Goal: Information Seeking & Learning: Check status

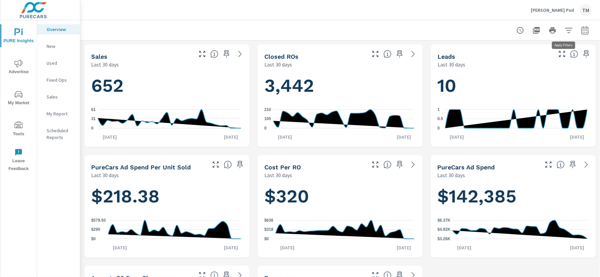
click at [564, 36] on button "button" at bounding box center [569, 31] width 14 height 14
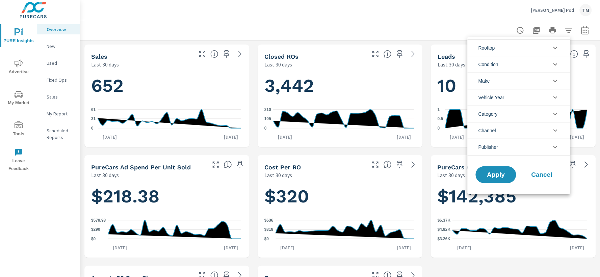
click at [521, 44] on li "Rooftop" at bounding box center [519, 47] width 103 height 17
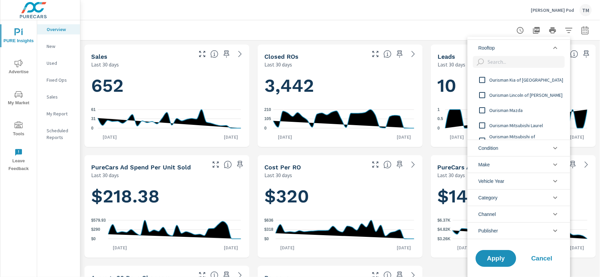
scroll to position [37, 0]
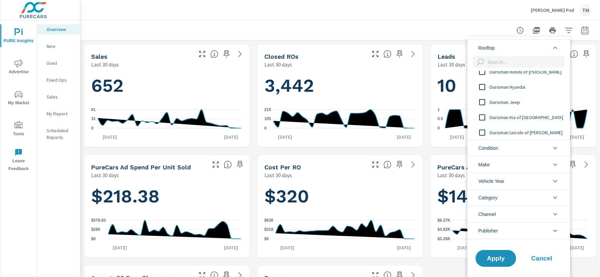
click at [482, 85] on input "filter options" at bounding box center [482, 87] width 14 height 14
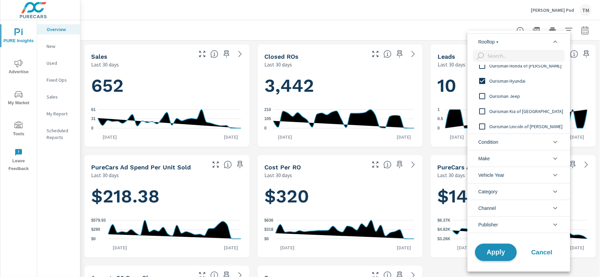
click at [503, 250] on span "Apply" at bounding box center [496, 252] width 28 height 6
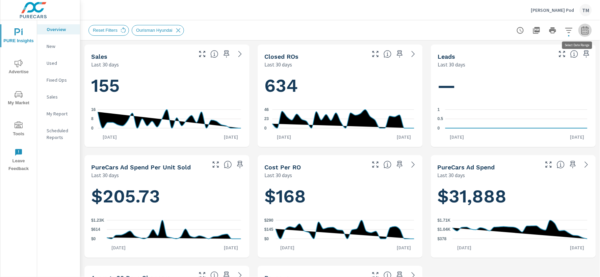
click at [581, 34] on icon "button" at bounding box center [584, 30] width 7 height 8
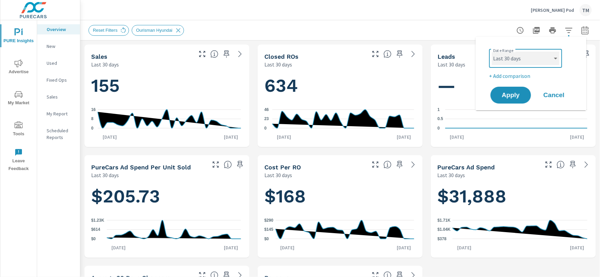
click at [556, 61] on select "Custom [DATE] Last week Last 7 days Last 14 days Last 30 days Last 45 days Last…" at bounding box center [526, 59] width 68 height 14
click at [492, 52] on select "Custom [DATE] Last week Last 7 days Last 14 days Last 30 days Last 45 days Last…" at bounding box center [526, 59] width 68 height 14
select select "Last month"
click at [510, 100] on button "Apply" at bounding box center [511, 95] width 42 height 18
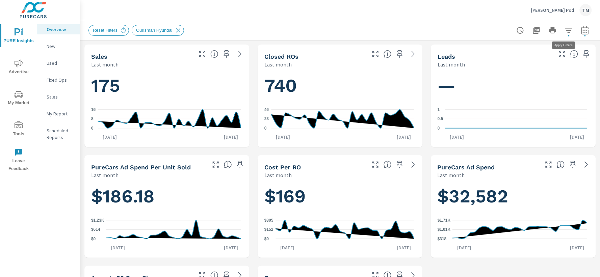
click at [562, 31] on button "button" at bounding box center [569, 31] width 14 height 14
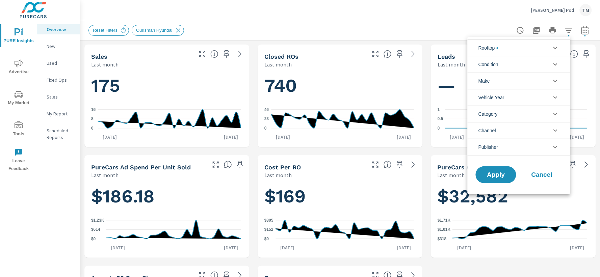
scroll to position [61, 0]
click at [530, 48] on li "Rooftop" at bounding box center [519, 47] width 103 height 17
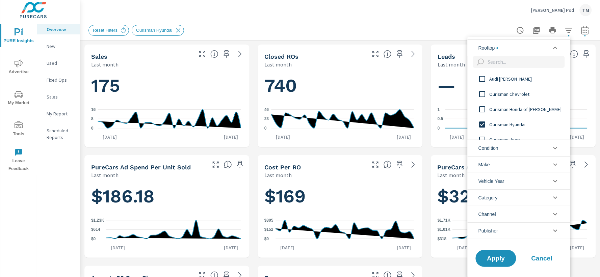
scroll to position [0, 0]
click at [530, 48] on li "Rooftop" at bounding box center [519, 47] width 103 height 17
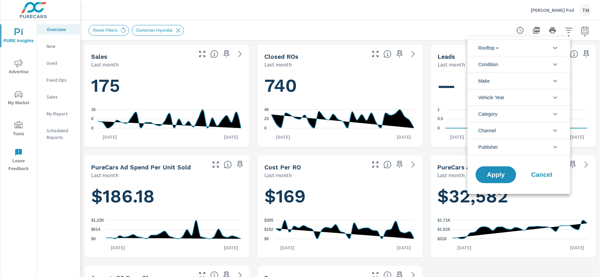
click at [582, 31] on div at bounding box center [300, 138] width 600 height 277
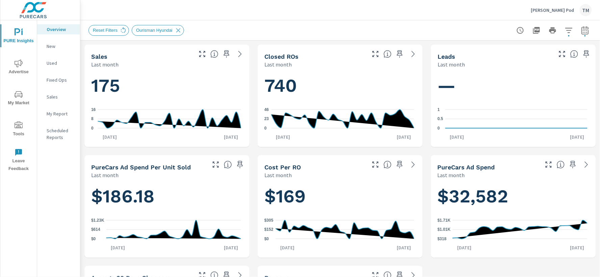
click at [579, 34] on button "button" at bounding box center [585, 31] width 14 height 14
select select "Last month"
click at [579, 34] on button "button" at bounding box center [585, 31] width 14 height 14
click at [24, 66] on span "Advertise" at bounding box center [18, 67] width 32 height 17
